Goal: Task Accomplishment & Management: Manage account settings

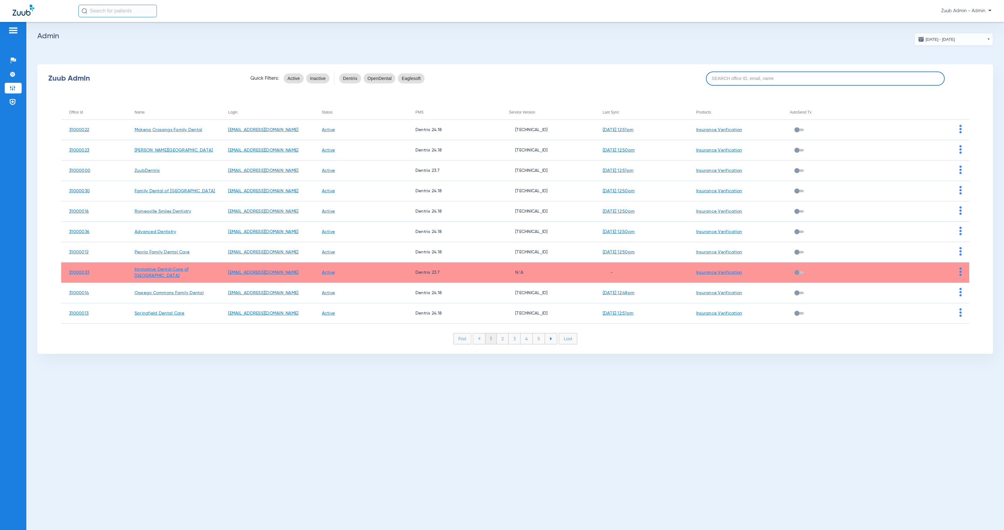
click at [740, 81] on input at bounding box center [825, 79] width 239 height 14
paste input "31000032"
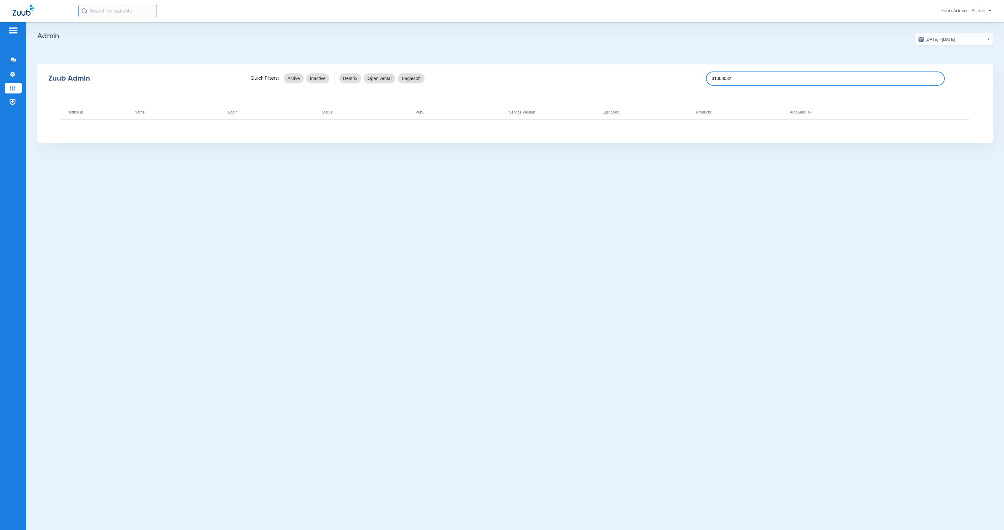
drag, startPoint x: 714, startPoint y: 79, endPoint x: 749, endPoint y: 86, distance: 36.3
click at [714, 79] on input "31000032" at bounding box center [825, 79] width 239 height 14
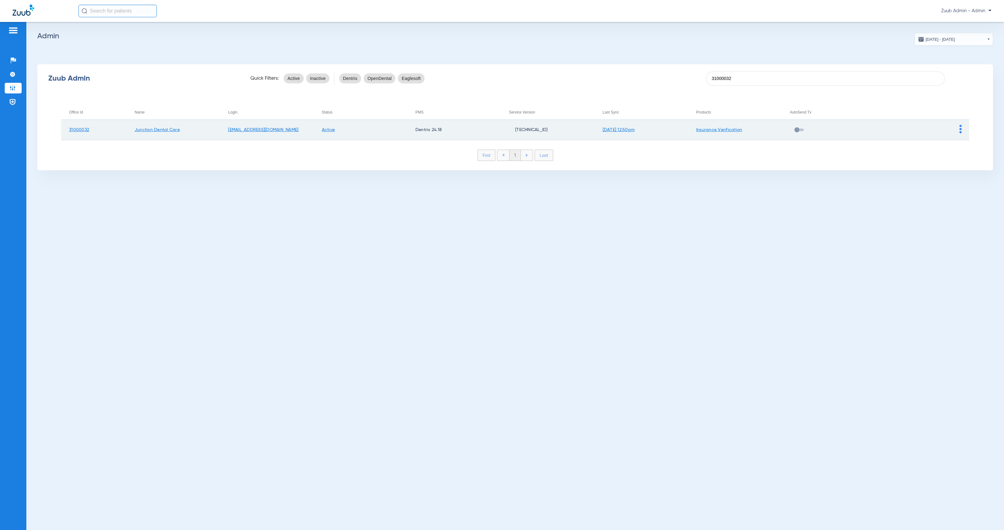
type input "31000032"
click at [962, 131] on td at bounding box center [923, 130] width 94 height 20
click at [960, 132] on img at bounding box center [961, 129] width 2 height 8
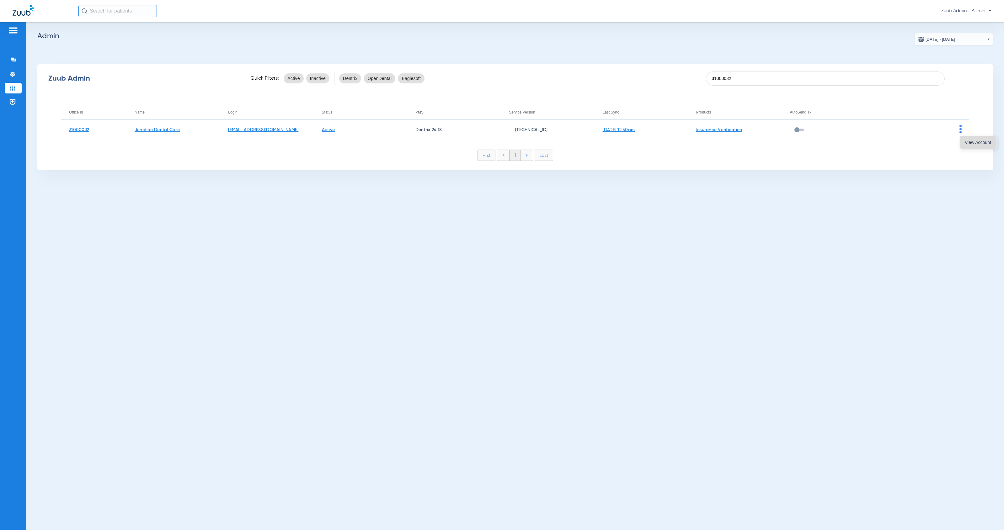
click at [969, 147] on button "View Account" at bounding box center [978, 142] width 36 height 13
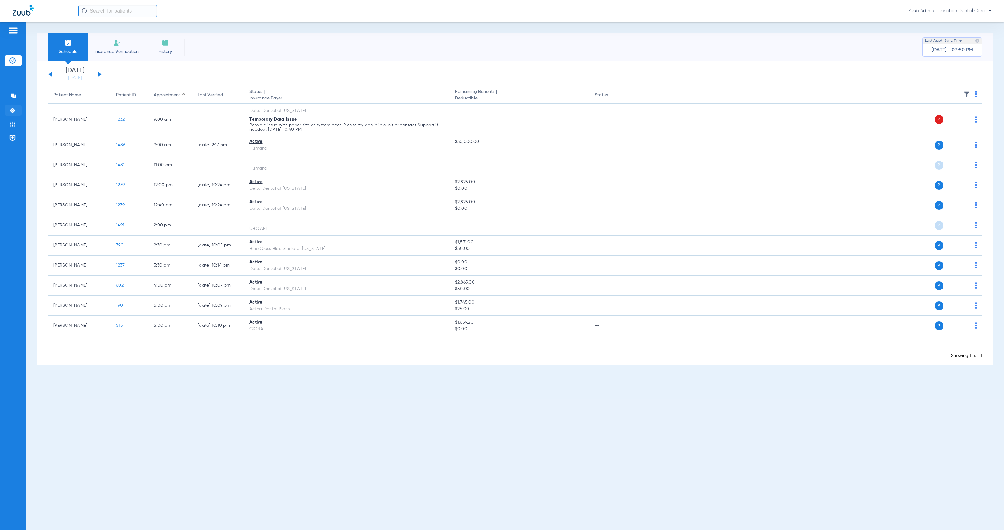
click at [15, 111] on img at bounding box center [12, 110] width 6 height 6
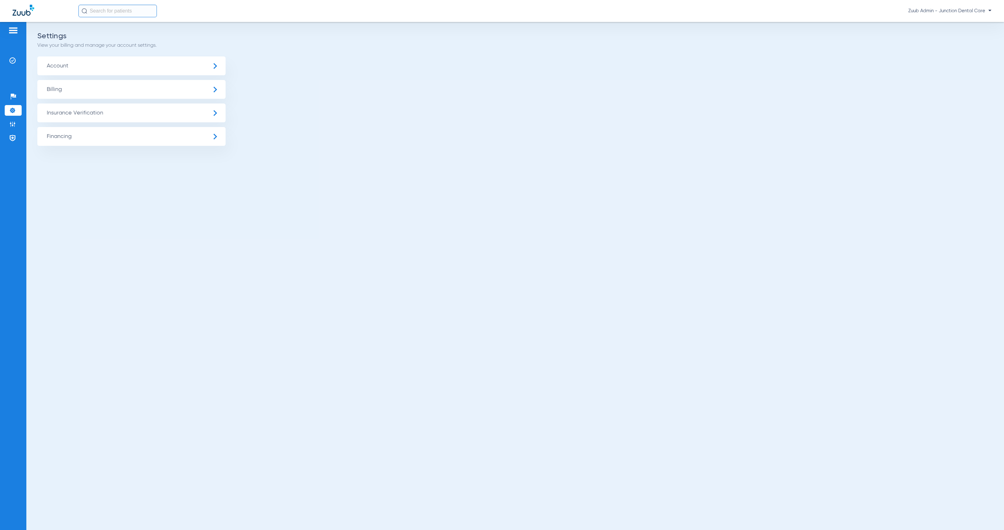
click at [88, 114] on span "Insurance Verification" at bounding box center [131, 113] width 188 height 19
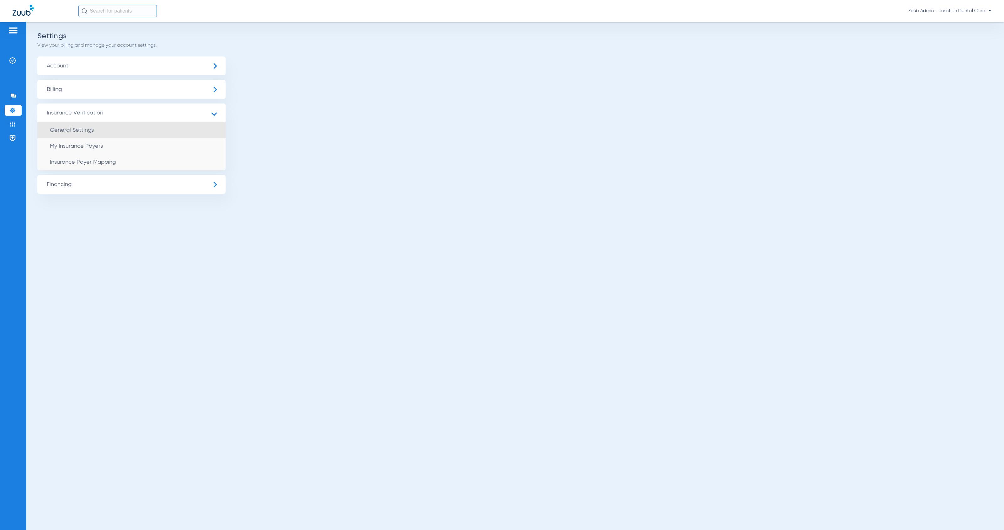
click at [145, 136] on li "General Settings" at bounding box center [131, 130] width 188 height 16
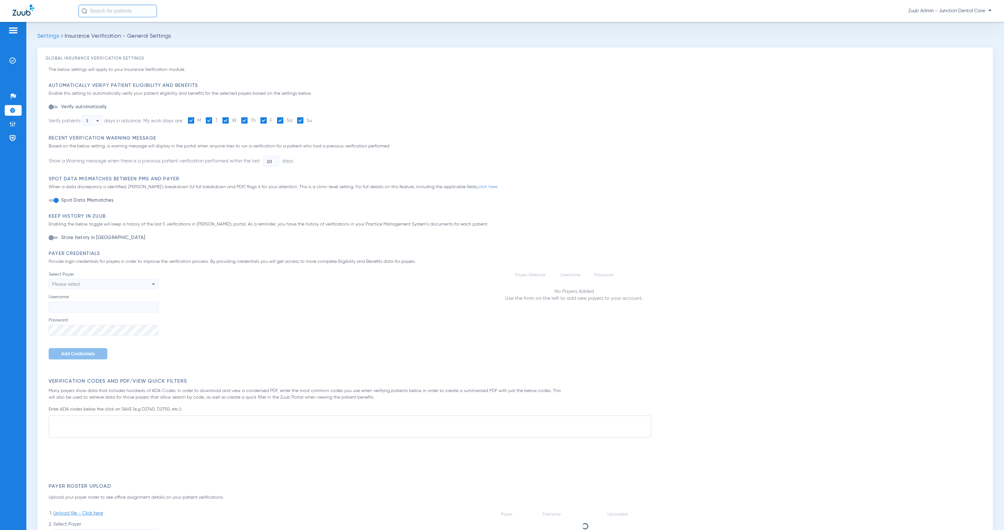
type input "1"
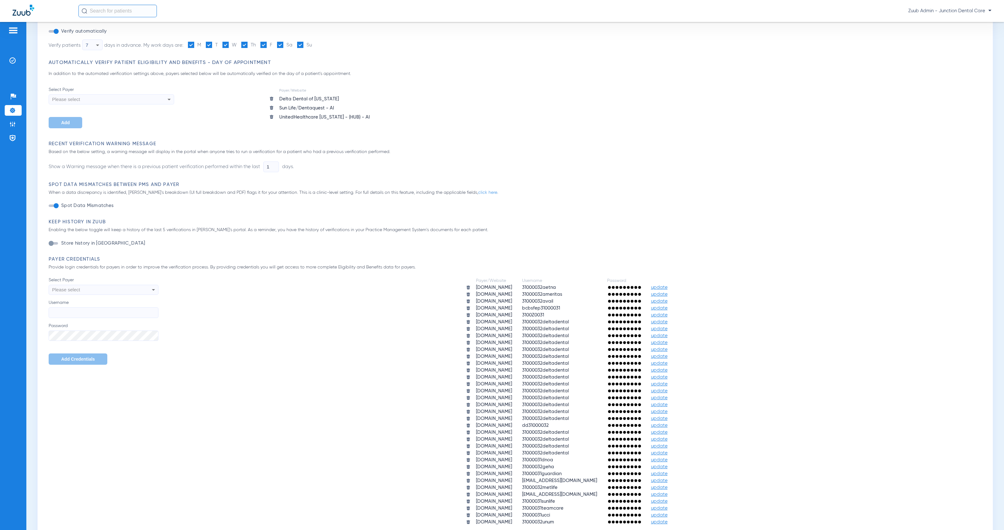
scroll to position [76, 0]
